Goal: Check status: Check status

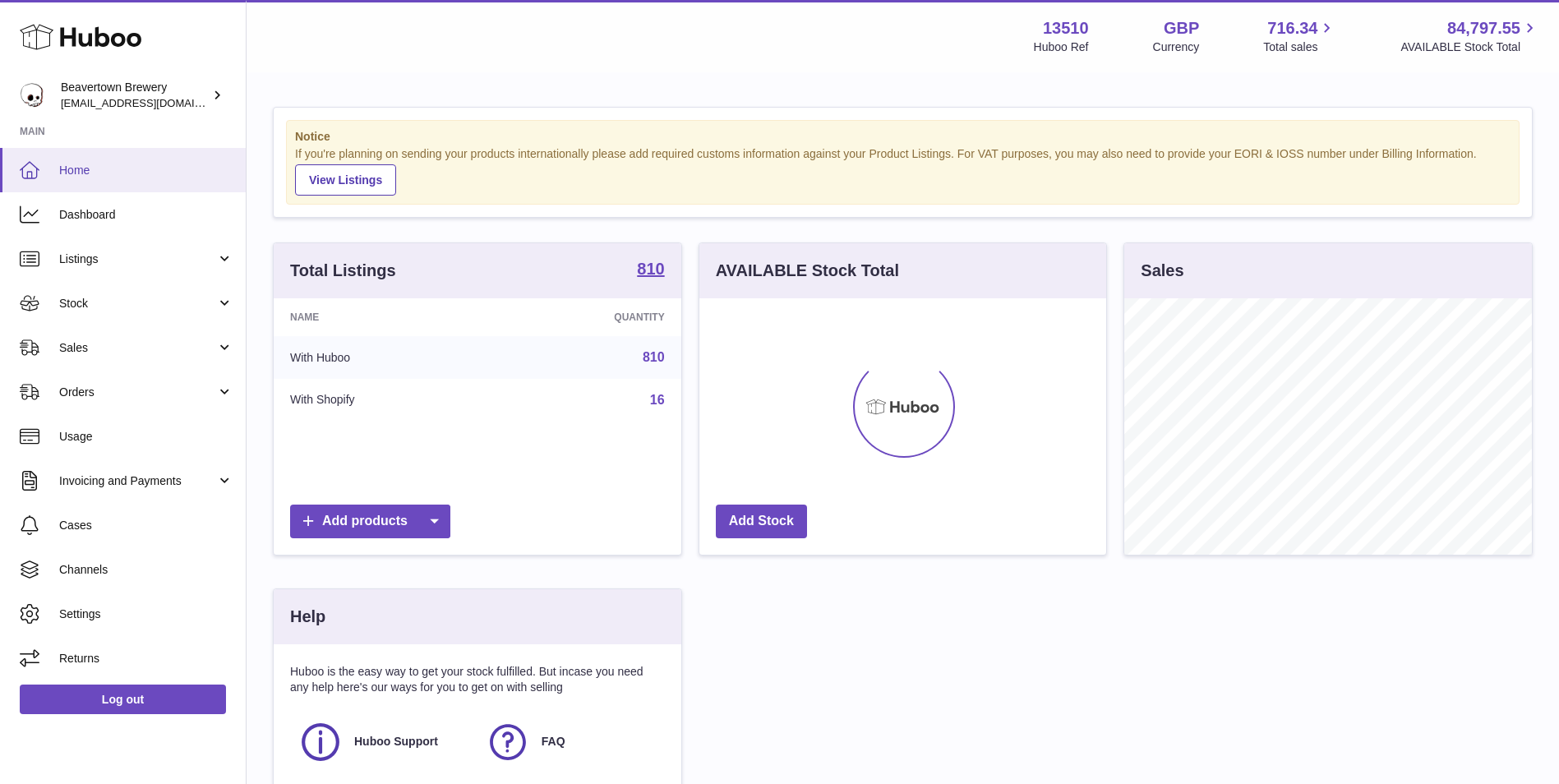
scroll to position [256, 411]
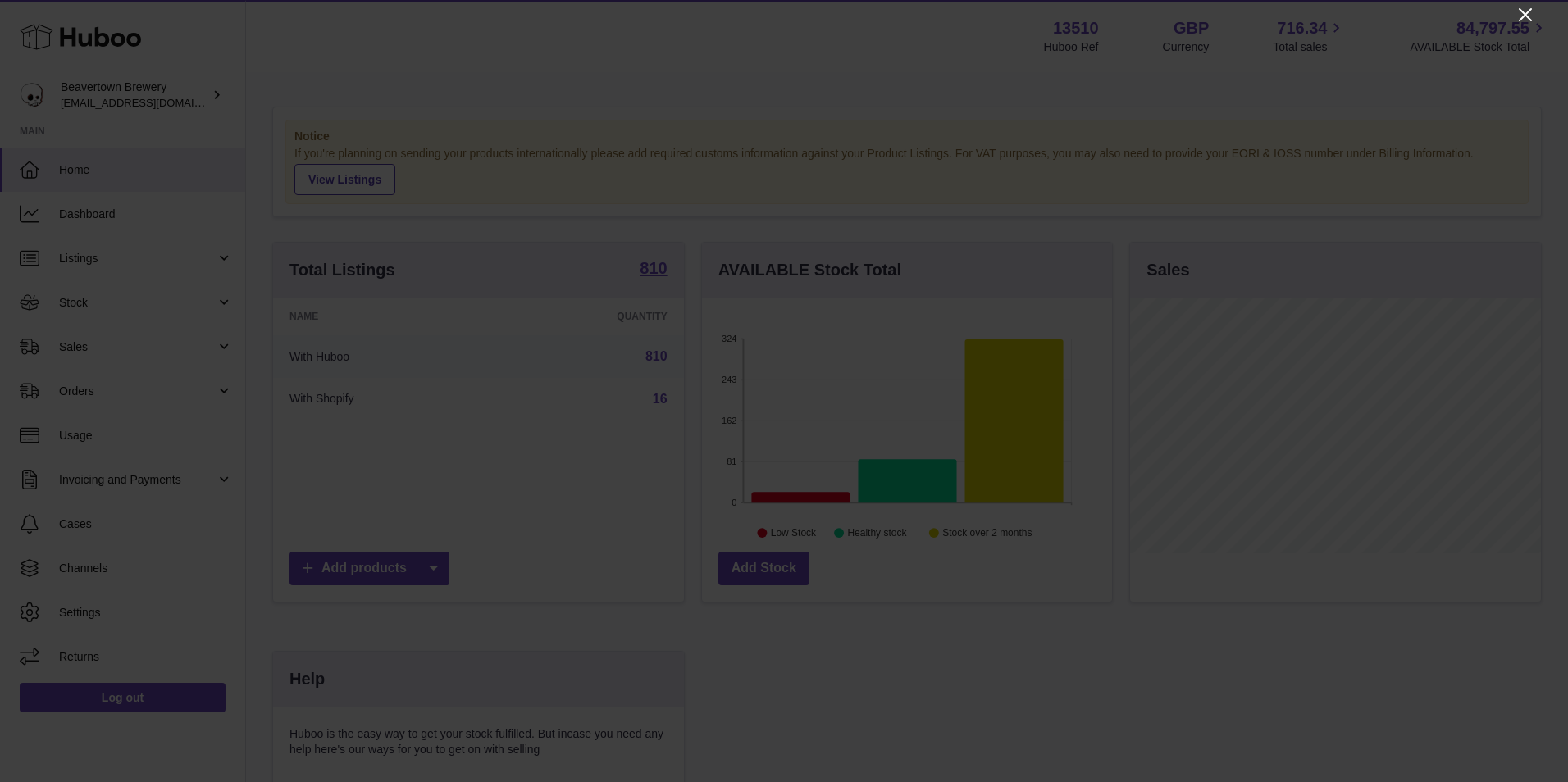
click at [1520, 17] on icon "Close" at bounding box center [1524, 15] width 20 height 20
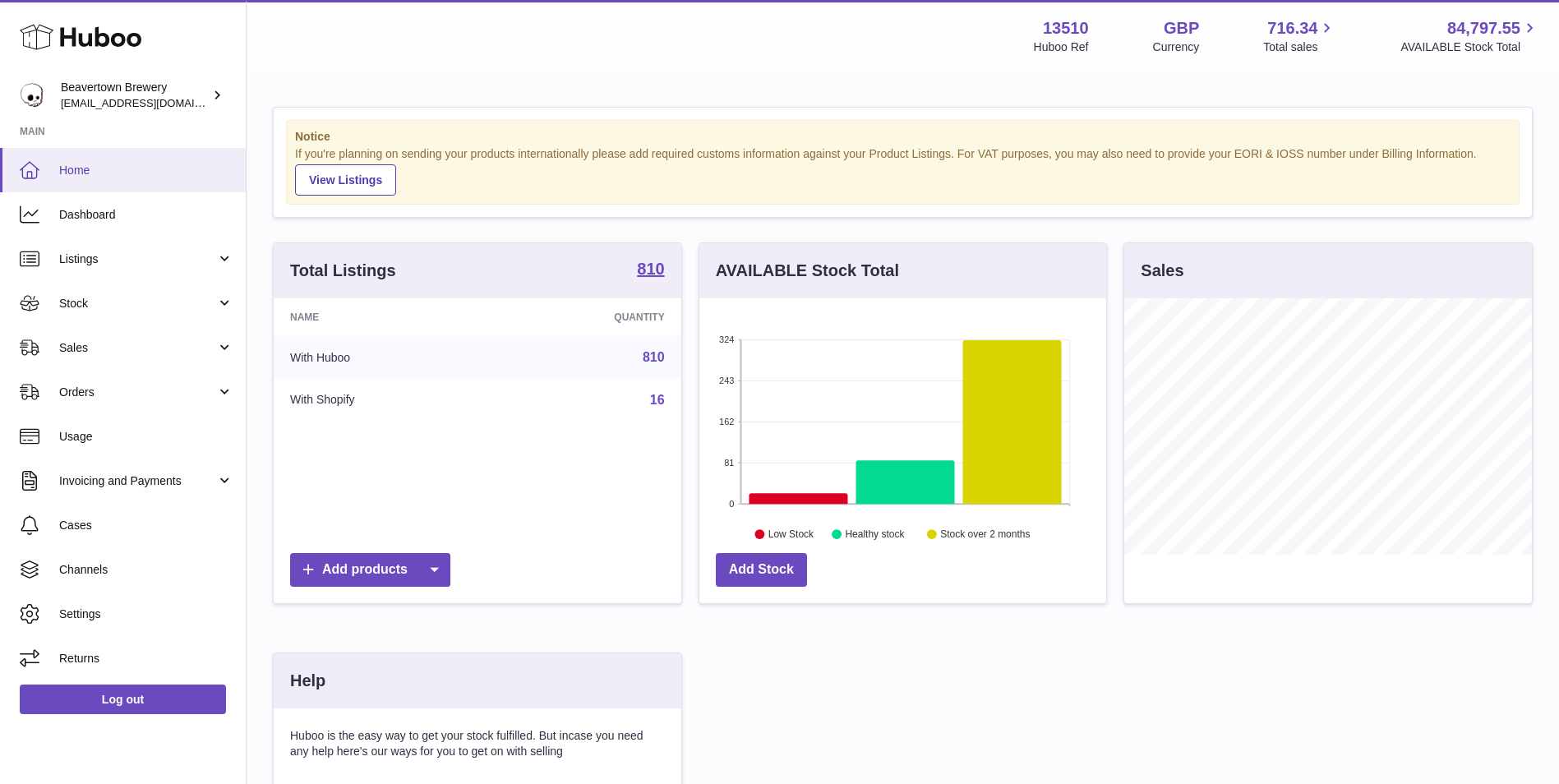
click at [113, 189] on link "Home" at bounding box center [123, 170] width 245 height 45
click at [113, 223] on link "Dashboard" at bounding box center [123, 214] width 245 height 45
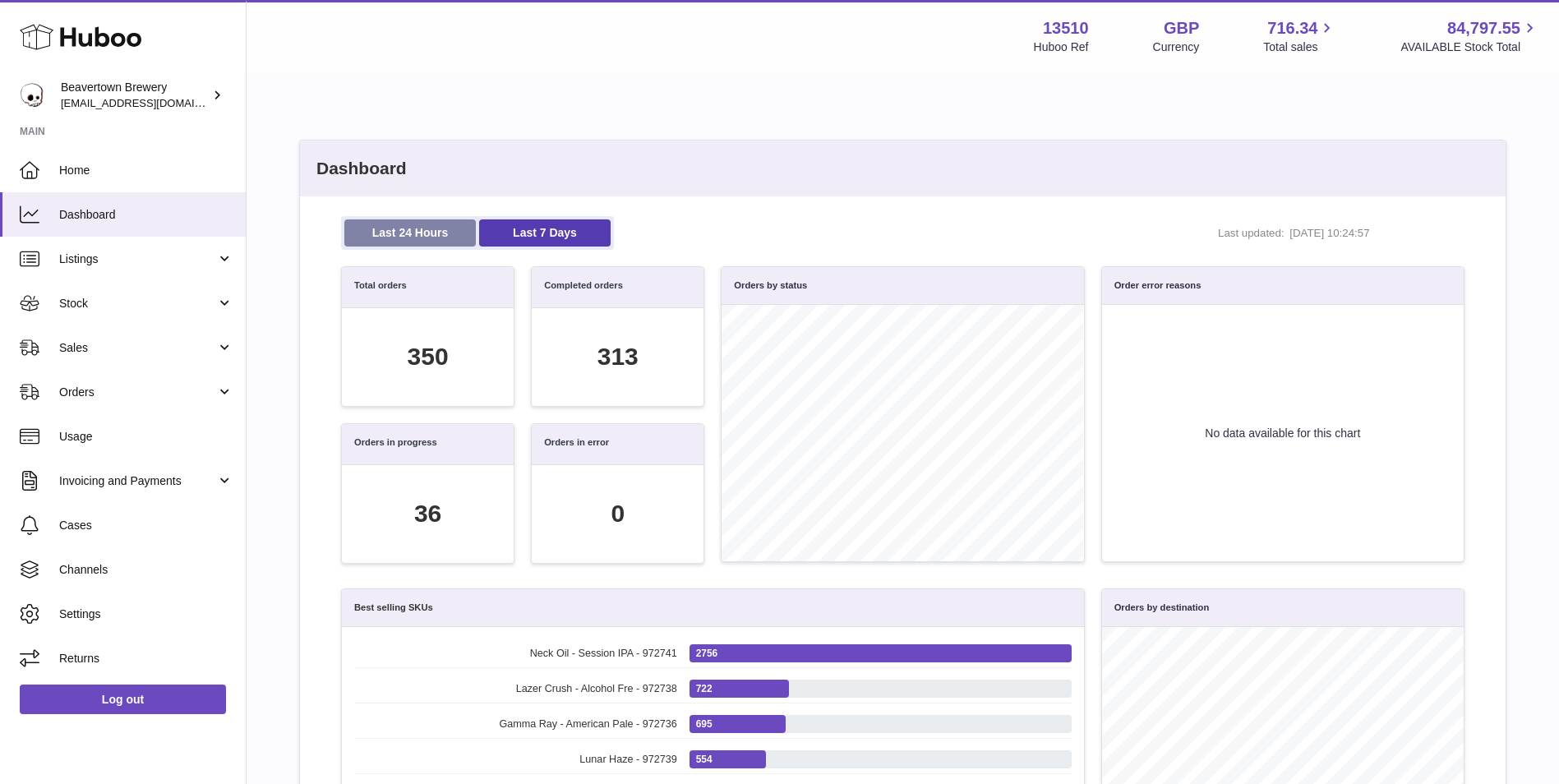
click at [366, 225] on link "Last 24 Hours" at bounding box center [409, 233] width 131 height 27
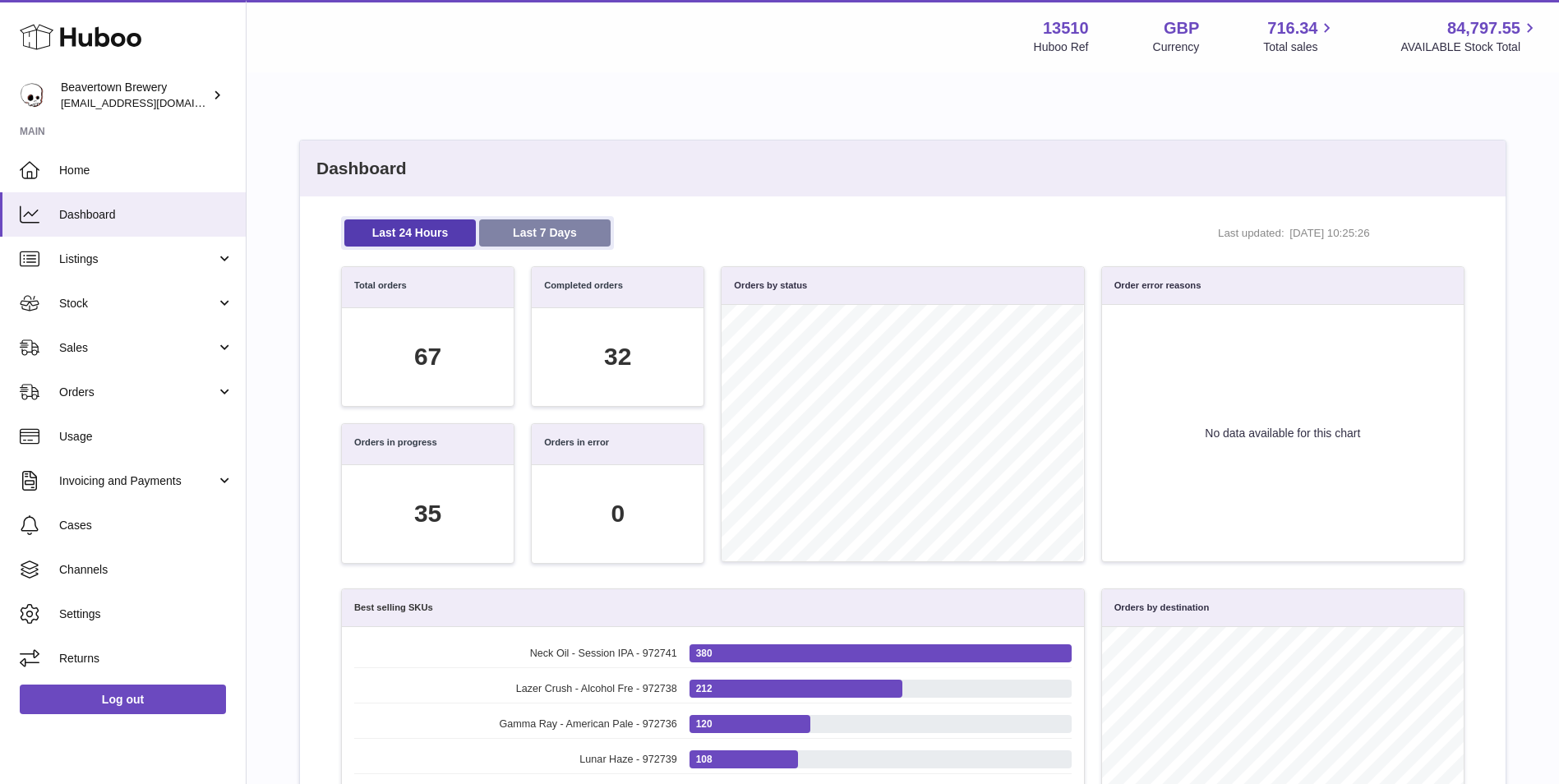
scroll to position [189, 1105]
click at [545, 232] on link "Last 7 Days" at bounding box center [544, 233] width 131 height 27
